Goal: Information Seeking & Learning: Learn about a topic

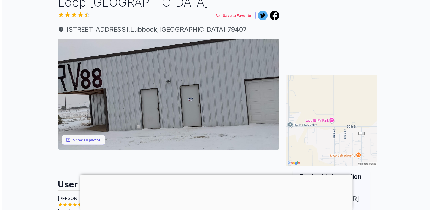
scroll to position [90, 0]
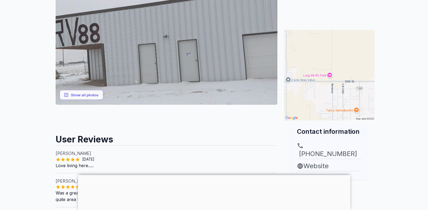
click at [62, 73] on img at bounding box center [167, 49] width 222 height 111
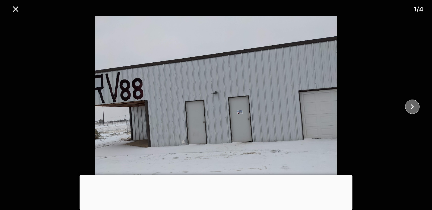
click at [411, 104] on icon "close" at bounding box center [411, 106] width 9 height 9
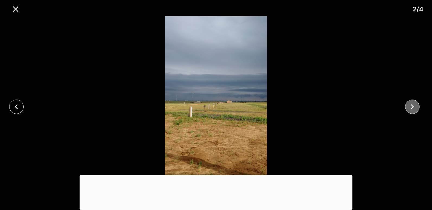
click at [411, 104] on icon "close" at bounding box center [411, 106] width 9 height 9
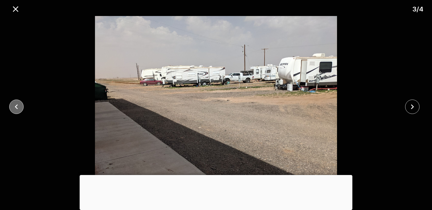
click at [19, 106] on icon "close" at bounding box center [16, 106] width 9 height 9
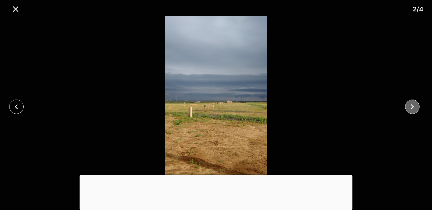
click at [413, 102] on icon "close" at bounding box center [411, 106] width 9 height 9
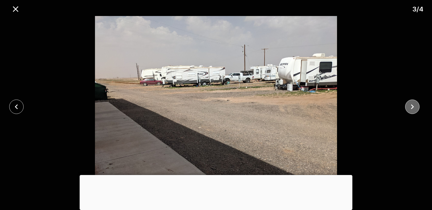
click at [412, 102] on icon "close" at bounding box center [411, 106] width 9 height 9
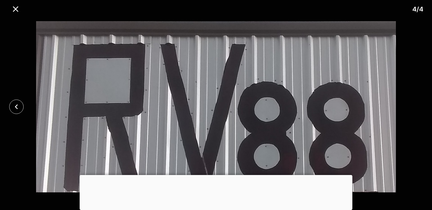
click at [410, 101] on div at bounding box center [216, 106] width 432 height 181
click at [16, 8] on icon "close" at bounding box center [15, 8] width 9 height 9
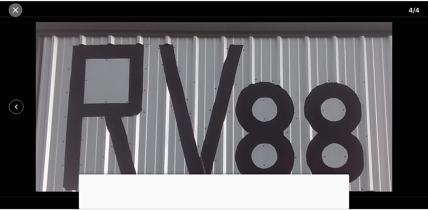
scroll to position [84, 0]
